Goal: Task Accomplishment & Management: Manage account settings

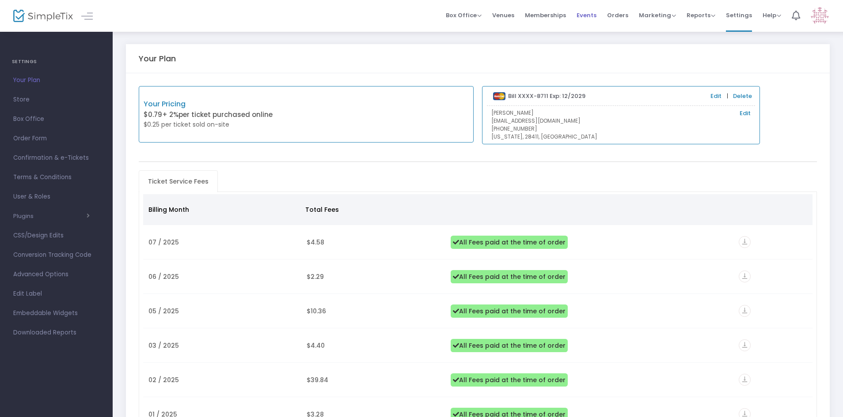
click at [590, 15] on span "Events" at bounding box center [586, 15] width 20 height 23
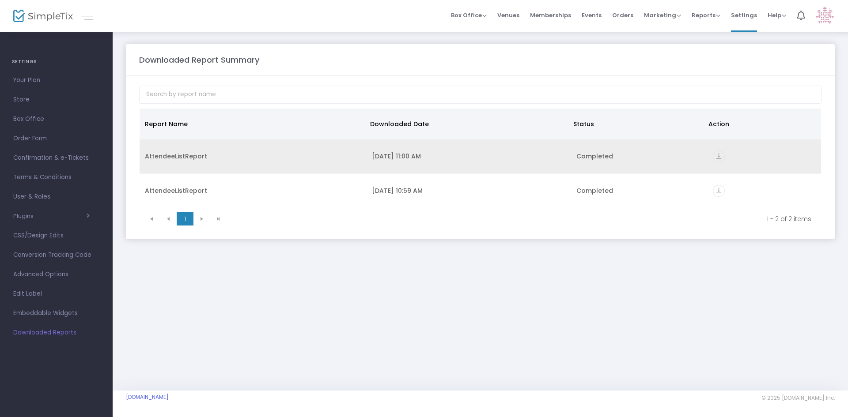
click at [719, 156] on icon "vertical_align_bottom" at bounding box center [719, 157] width 12 height 12
